Goal: Transaction & Acquisition: Purchase product/service

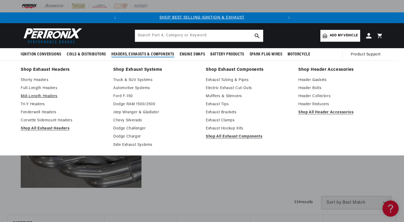
click at [38, 98] on link "Mid-Length Headers" at bounding box center [63, 96] width 85 height 6
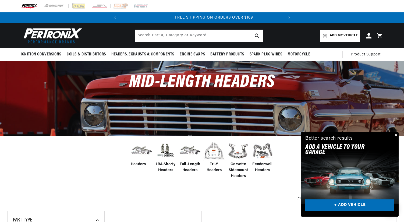
scroll to position [0, 163]
click at [338, 33] on link "Add my vehicle" at bounding box center [341, 36] width 40 height 12
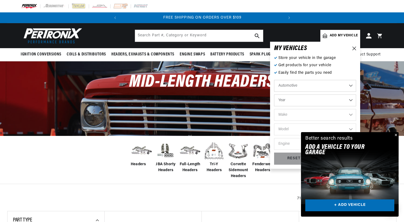
click at [278, 100] on select "Year 2026 2025 2024 2023 2022 2021 2020 2019 2018 2017 2016 2015 2014 2013 2012…" at bounding box center [315, 100] width 82 height 12
select select "1967"
click at [274, 94] on select "Year 2026 2025 2024 2023 2022 2021 2020 2019 2018 2017 2016 2015 2014 2013 2012…" at bounding box center [315, 100] width 82 height 12
select select "1967"
click at [286, 114] on select "Make Alfa Romeo American Motors Aston Martin Austin Austin Healey Avanti Bentle…" at bounding box center [315, 115] width 82 height 12
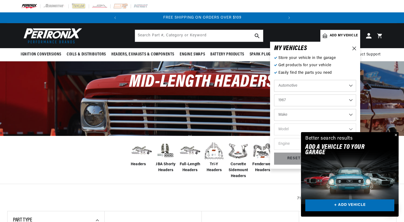
select select "Chevrolet"
click at [274, 109] on select "Make Alfa Romeo American Motors Aston Martin Austin Austin Healey Avanti Bentle…" at bounding box center [315, 115] width 82 height 12
select select "Chevrolet"
click at [288, 129] on select "Model Bel Air Biscayne C10 Pickup C10 Suburban C20 Pickup C20 Suburban C30 Pick…" at bounding box center [315, 130] width 82 height 12
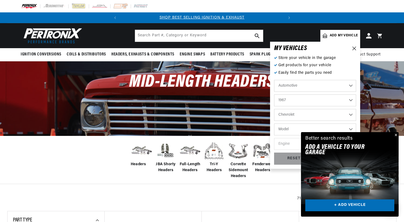
select select "Chevy-II"
click at [274, 124] on select "Model Bel Air Biscayne C10 Pickup C10 Suburban C20 Pickup C20 Suburban C30 Pick…" at bounding box center [315, 130] width 82 height 12
select select "Chevy-II"
click at [279, 145] on select "Engine 153cid / 2.5L 194cid / 3.2L 230cid / 3.8L 250cid / 4.1L 283cid / 4.6L 30…" at bounding box center [315, 144] width 82 height 12
select select "350cid-5.7L"
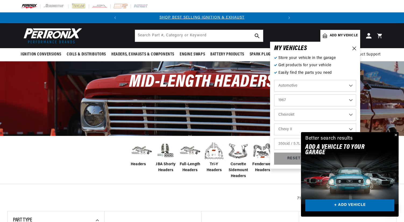
click at [274, 138] on select "Engine 153cid / 2.5L 194cid / 3.2L 230cid / 3.8L 250cid / 4.1L 283cid / 4.6L 30…" at bounding box center [315, 144] width 82 height 12
select select "350cid-5.7L"
click at [396, 135] on button "Close" at bounding box center [395, 135] width 6 height 6
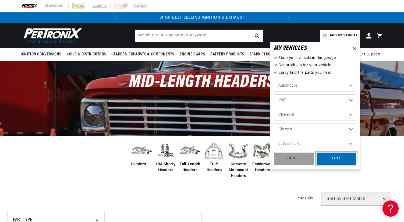
click at [333, 157] on div "GO!" at bounding box center [337, 159] width 40 height 12
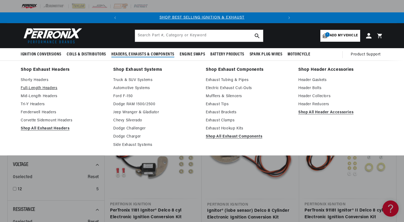
click at [31, 90] on link "Full-Length Headers" at bounding box center [63, 88] width 85 height 6
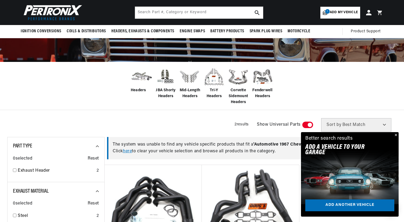
scroll to position [27, 0]
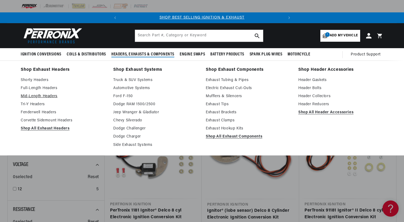
click at [29, 95] on link "Mid-Length Headers" at bounding box center [63, 96] width 85 height 6
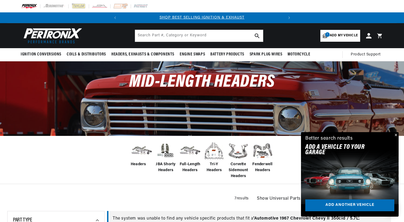
click at [396, 134] on button "Close" at bounding box center [395, 135] width 6 height 6
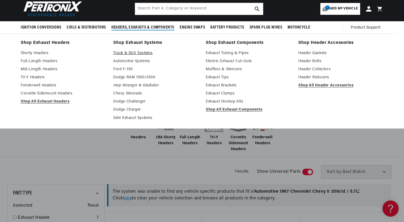
scroll to position [0, 163]
click at [34, 84] on link "Fenderwell Headers" at bounding box center [63, 85] width 85 height 6
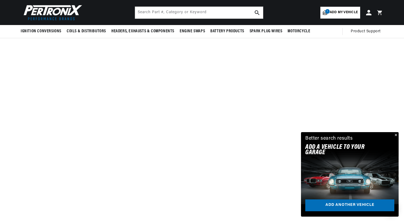
scroll to position [188, 0]
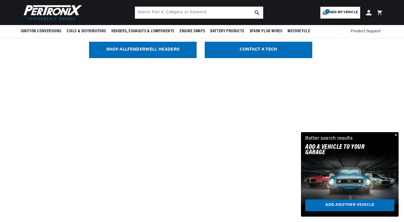
click at [146, 52] on link "SHOP ALL Fenderwell Headers" at bounding box center [143, 50] width 108 height 16
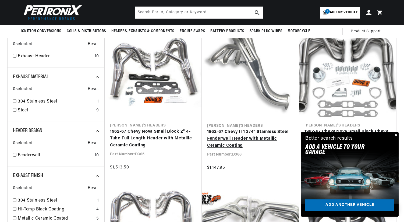
click at [234, 129] on link "1962-67 Chevy II 1 3/4" Stainless Steel Fenderwell Header with Metallic Ceramic…" at bounding box center [250, 139] width 87 height 21
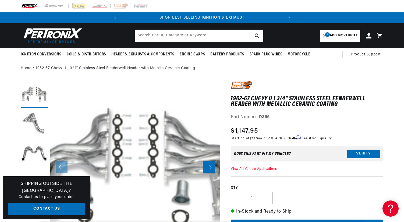
click at [210, 167] on icon "Slide right" at bounding box center [209, 167] width 6 height 4
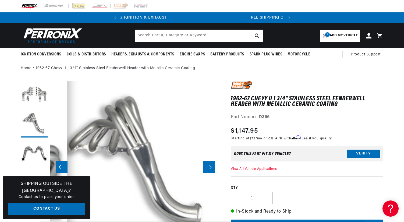
scroll to position [0, 163]
